Goal: Check status: Check status

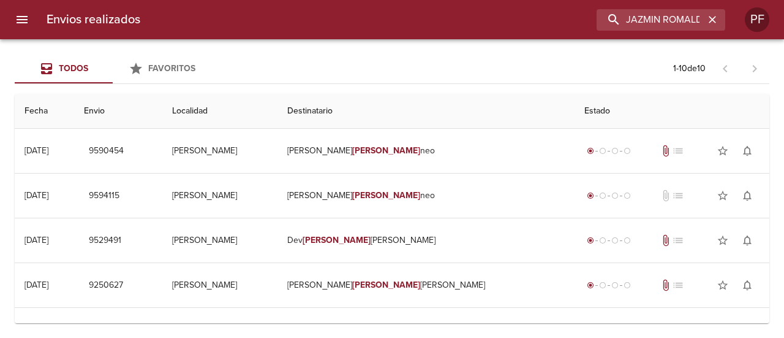
click at [608, 17] on input "JAZMIN ROMALDI MESSI" at bounding box center [651, 19] width 108 height 21
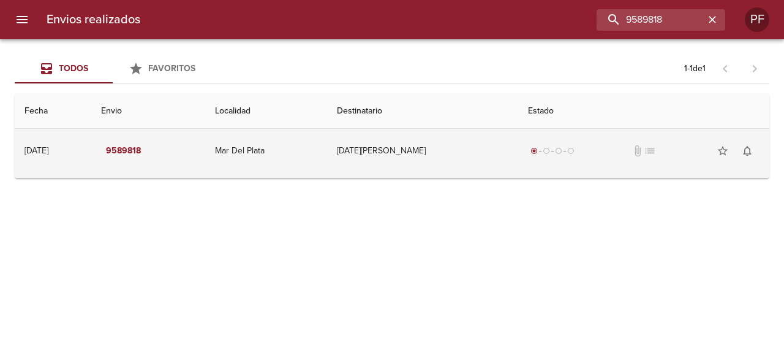
drag, startPoint x: 387, startPoint y: 146, endPoint x: 455, endPoint y: 148, distance: 68.0
click at [455, 148] on td "[DATE][PERSON_NAME]" at bounding box center [422, 151] width 191 height 44
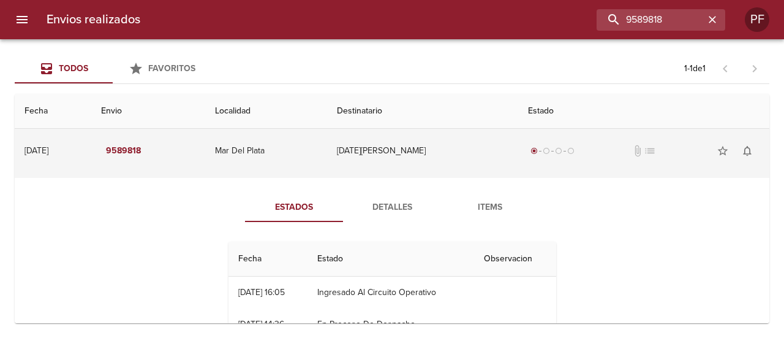
click at [412, 159] on td "[DATE][PERSON_NAME]" at bounding box center [422, 151] width 191 height 44
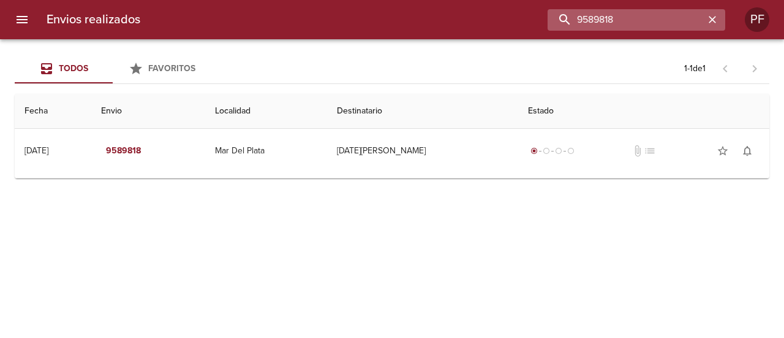
click at [635, 28] on input "9589818" at bounding box center [626, 19] width 157 height 21
paste input "[DATE][PERSON_NAME]"
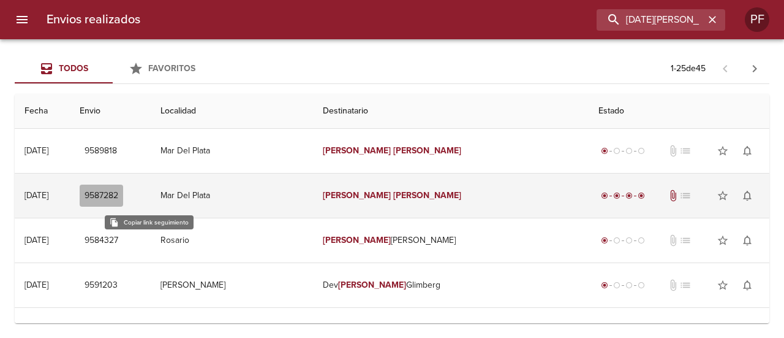
click at [118, 192] on span "9587282" at bounding box center [102, 195] width 34 height 15
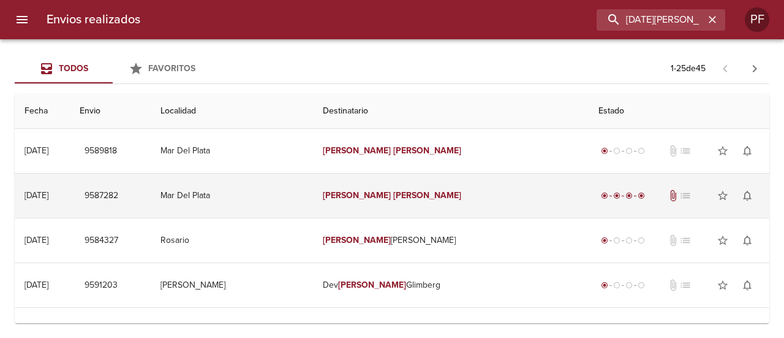
click at [70, 193] on td "[DATE] [DATE]" at bounding box center [42, 195] width 55 height 44
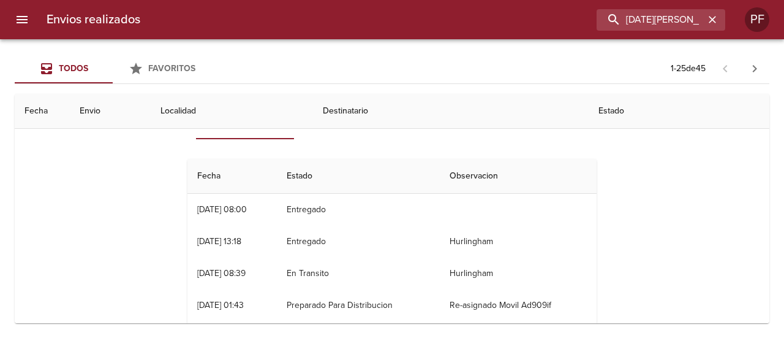
scroll to position [61, 0]
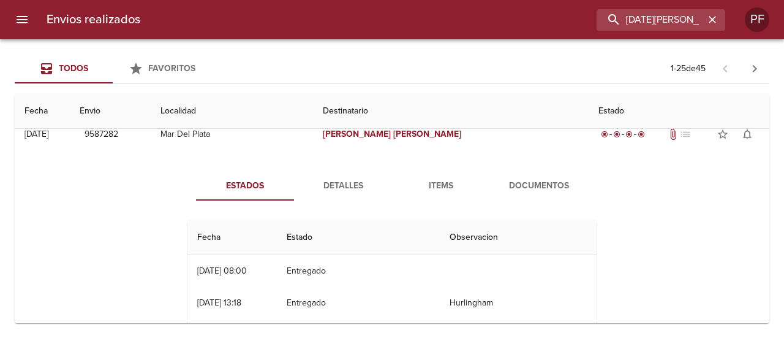
click at [353, 178] on span "Detalles" at bounding box center [342, 185] width 83 height 15
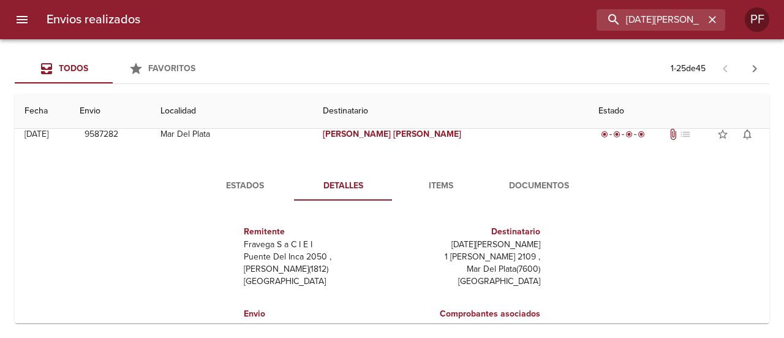
click at [524, 182] on span "Documentos" at bounding box center [539, 185] width 83 height 15
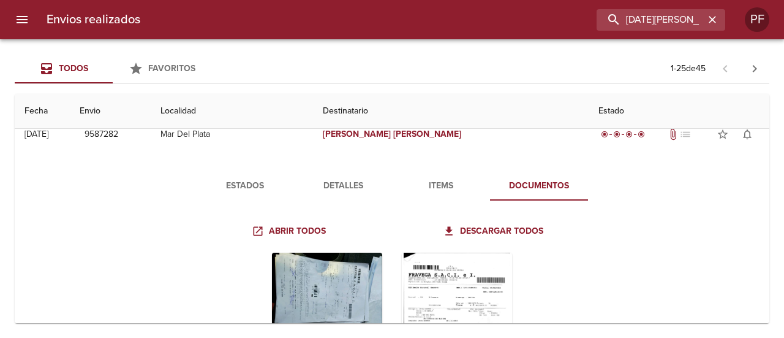
click at [425, 183] on span "Items" at bounding box center [440, 185] width 83 height 15
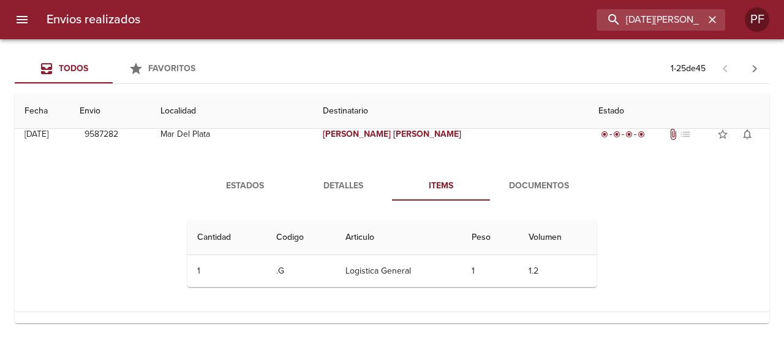
click at [354, 181] on span "Detalles" at bounding box center [342, 185] width 83 height 15
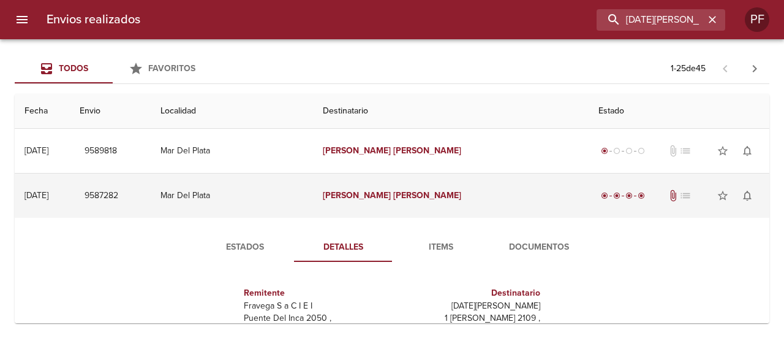
scroll to position [0, 0]
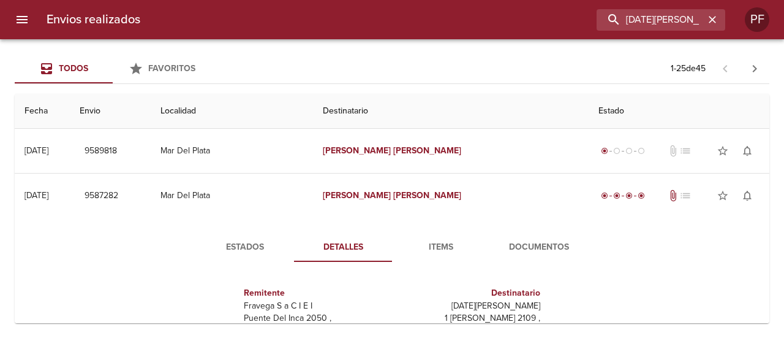
click at [239, 249] on span "Estados" at bounding box center [244, 247] width 83 height 15
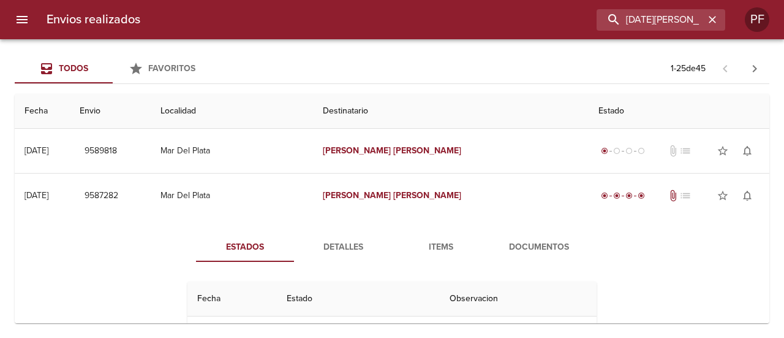
click at [524, 245] on span "Documentos" at bounding box center [539, 247] width 83 height 15
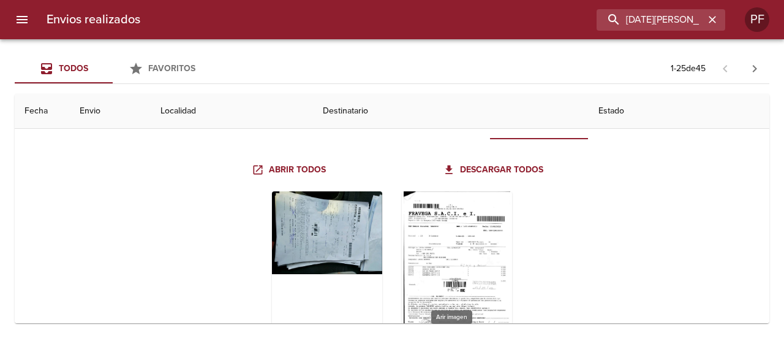
scroll to position [184, 0]
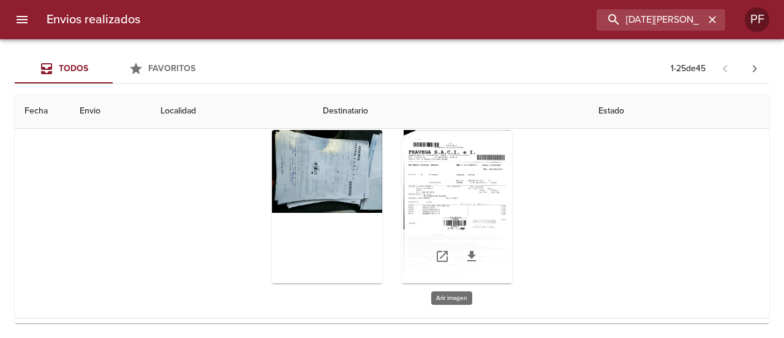
click at [472, 189] on div "Tabla de envíos del cliente" at bounding box center [457, 206] width 110 height 153
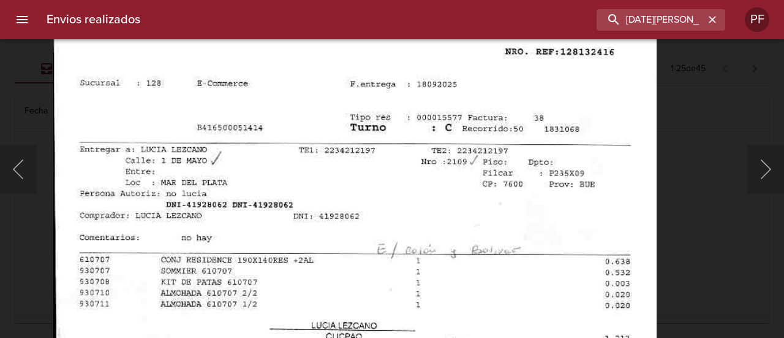
click at [544, 223] on img "Lightbox" at bounding box center [355, 265] width 604 height 869
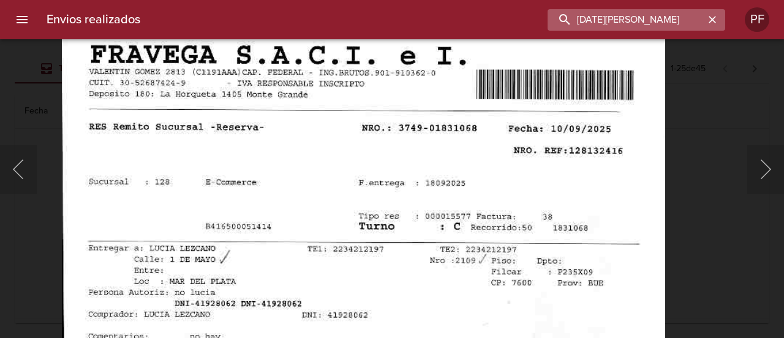
click at [667, 15] on input "[DATE][PERSON_NAME]" at bounding box center [626, 19] width 157 height 21
paste input "[PERSON_NAME]"
type input "[PERSON_NAME]"
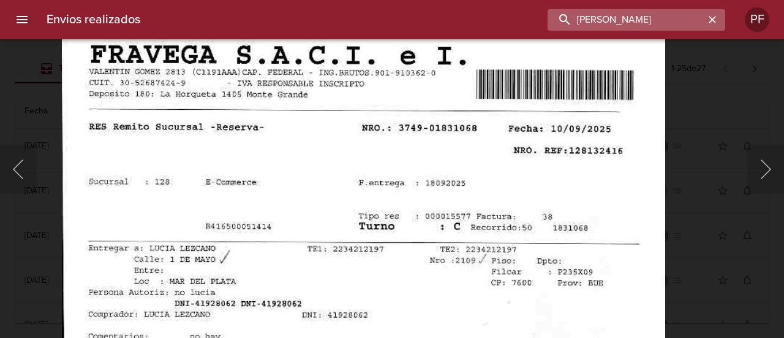
scroll to position [0, 0]
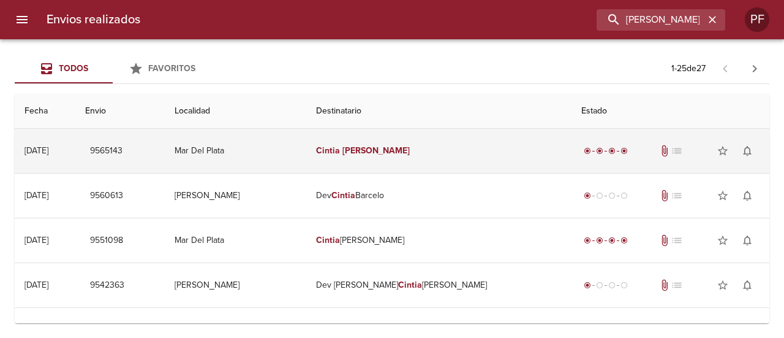
click at [373, 161] on td "[PERSON_NAME]" at bounding box center [439, 151] width 266 height 44
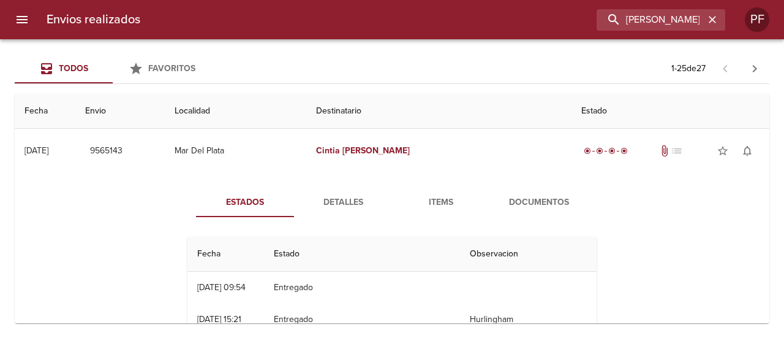
scroll to position [61, 0]
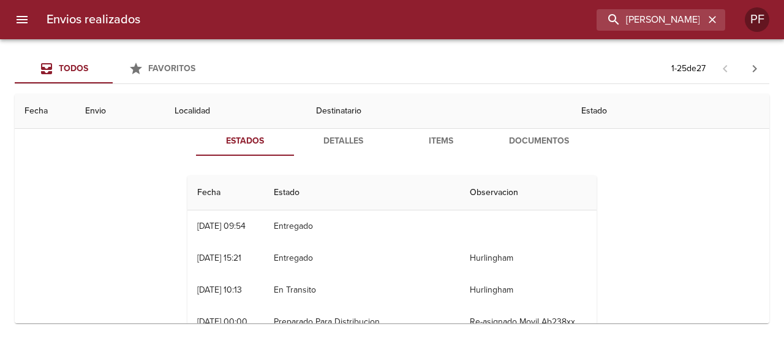
click at [504, 146] on span "Documentos" at bounding box center [539, 141] width 83 height 15
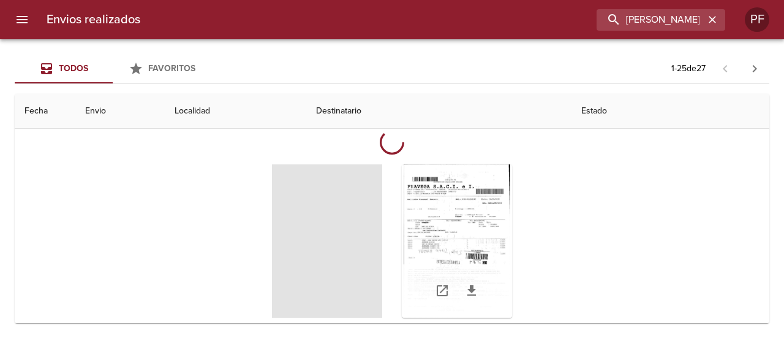
scroll to position [123, 0]
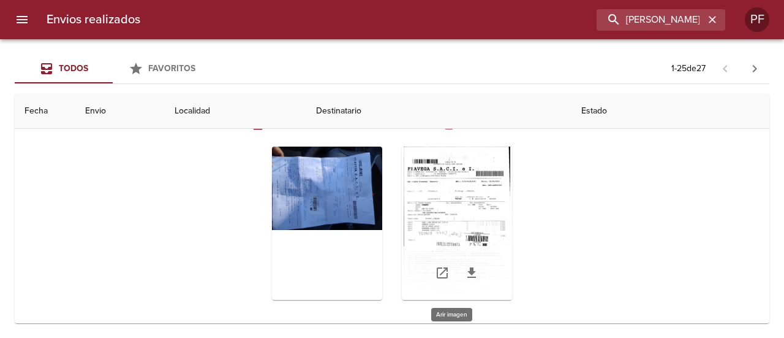
click at [442, 198] on div "Tabla de envíos del cliente" at bounding box center [457, 222] width 110 height 153
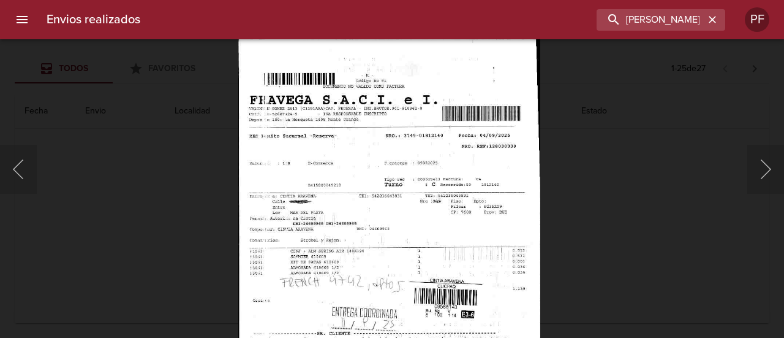
click at [400, 276] on img "Lightbox" at bounding box center [389, 253] width 302 height 433
click at [12, 165] on button "Anterior" at bounding box center [18, 169] width 37 height 49
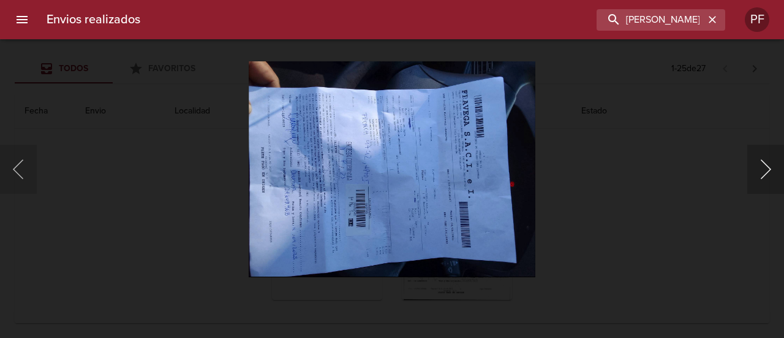
click at [771, 164] on button "Siguiente" at bounding box center [765, 169] width 37 height 49
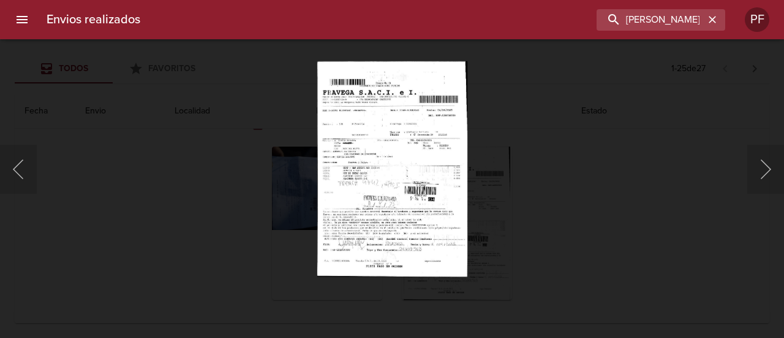
drag, startPoint x: 424, startPoint y: 106, endPoint x: 514, endPoint y: 83, distance: 93.0
click at [514, 83] on div "Lightbox" at bounding box center [392, 169] width 784 height 338
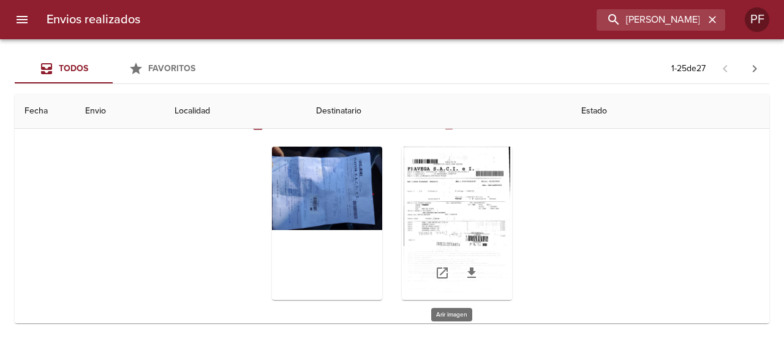
click at [439, 172] on div "Tabla de envíos del cliente" at bounding box center [457, 222] width 110 height 153
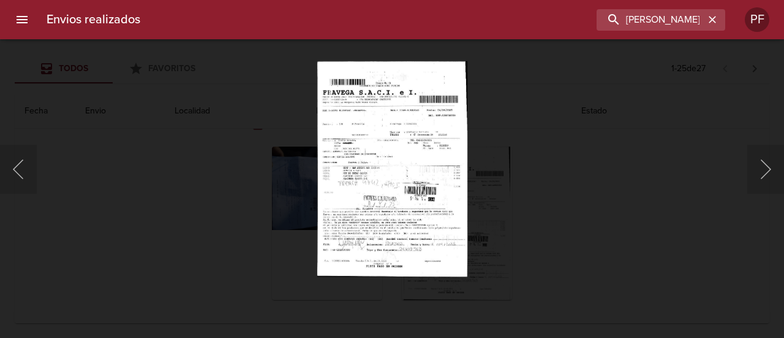
click at [600, 168] on div "Lightbox" at bounding box center [392, 169] width 784 height 338
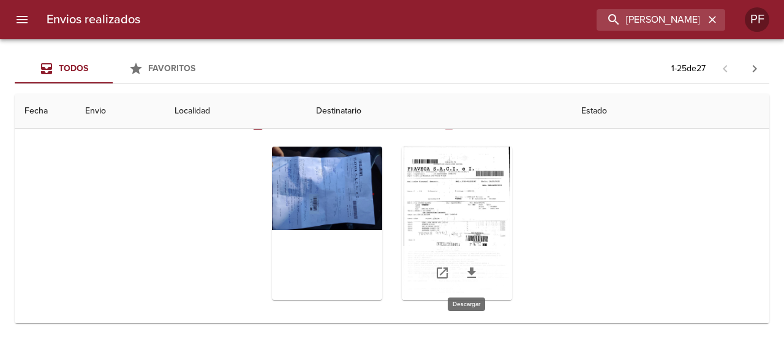
click at [469, 273] on icon "Tabla de envíos del cliente" at bounding box center [471, 272] width 15 height 15
